Goal: Information Seeking & Learning: Learn about a topic

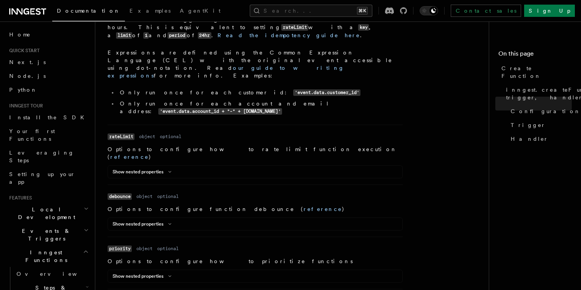
scroll to position [508, 0]
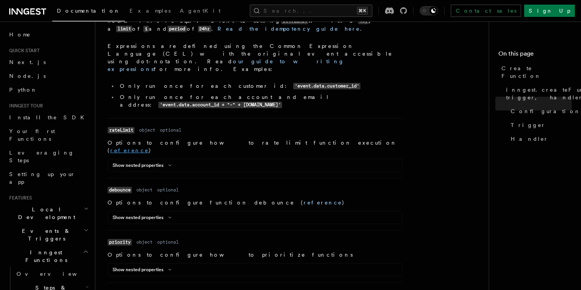
click at [149, 147] on link "reference" at bounding box center [129, 150] width 38 height 6
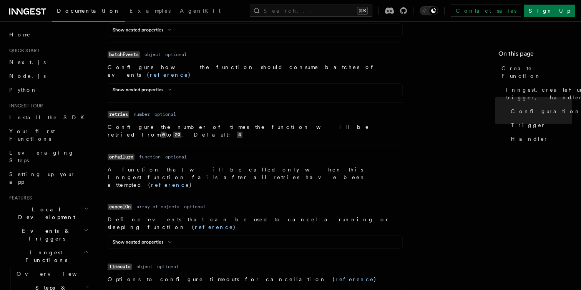
scroll to position [769, 0]
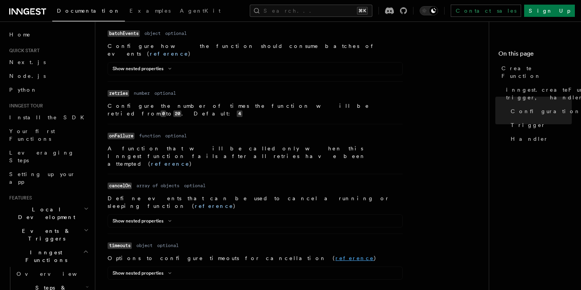
click at [335, 255] on link "reference" at bounding box center [354, 258] width 38 height 6
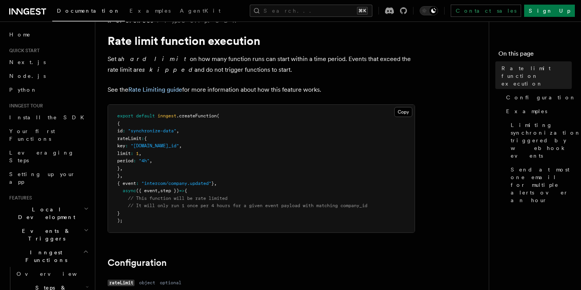
scroll to position [18, 0]
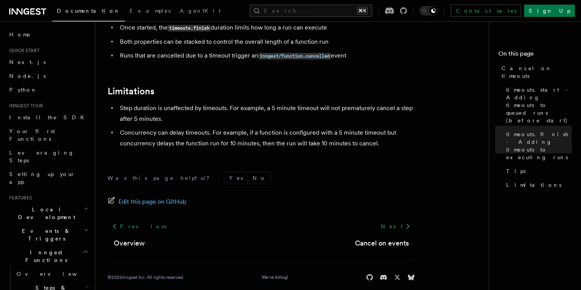
scroll to position [774, 0]
